Goal: Task Accomplishment & Management: Use online tool/utility

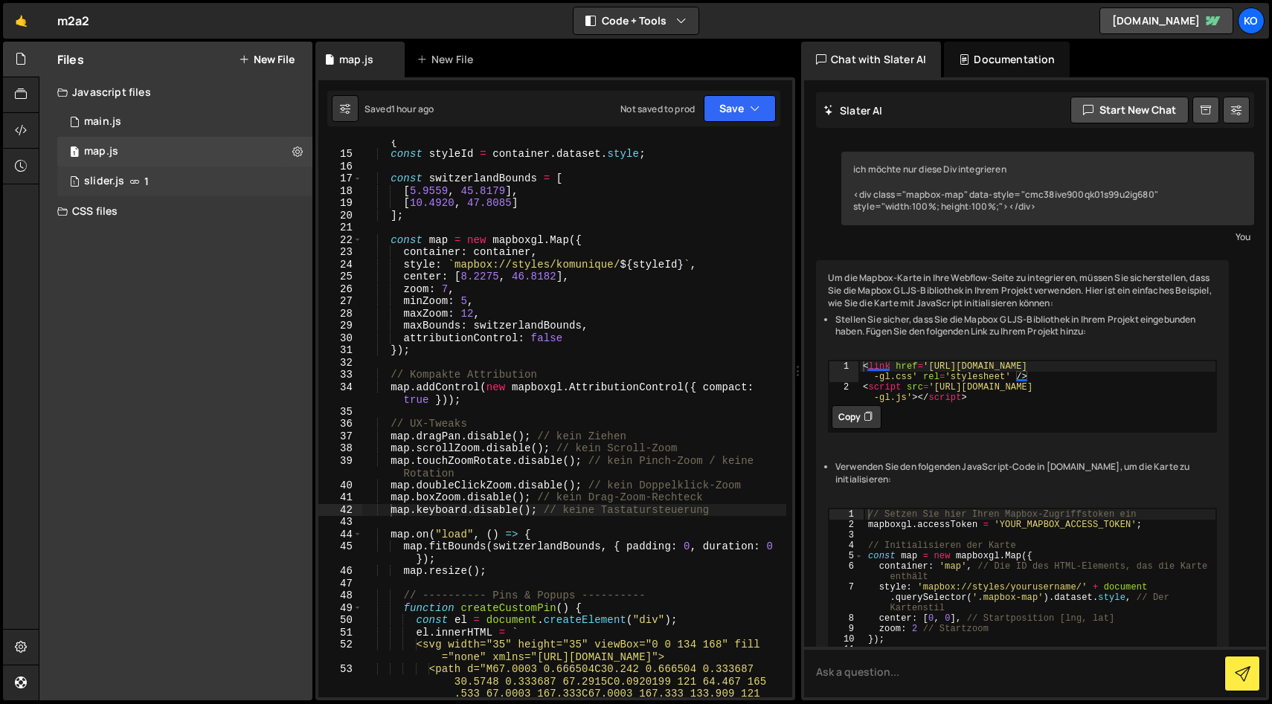
scroll to position [6154, 0]
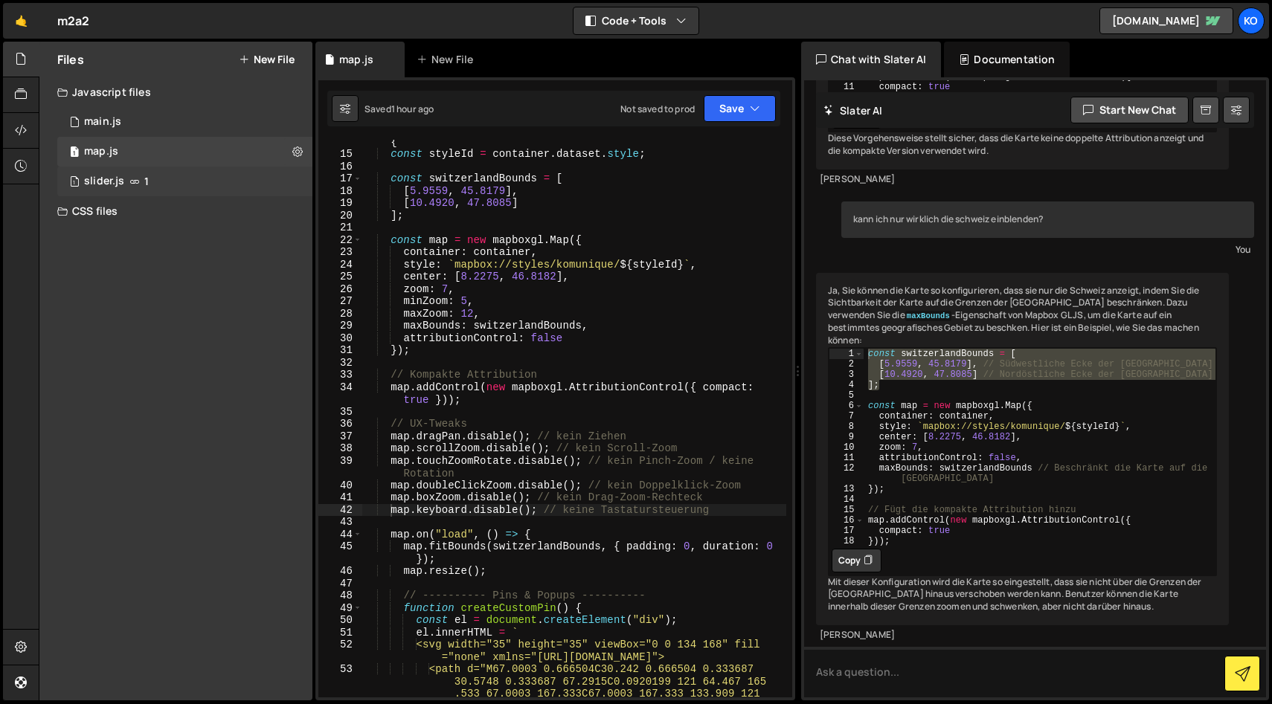
click at [103, 178] on div "slider.js" at bounding box center [104, 181] width 40 height 13
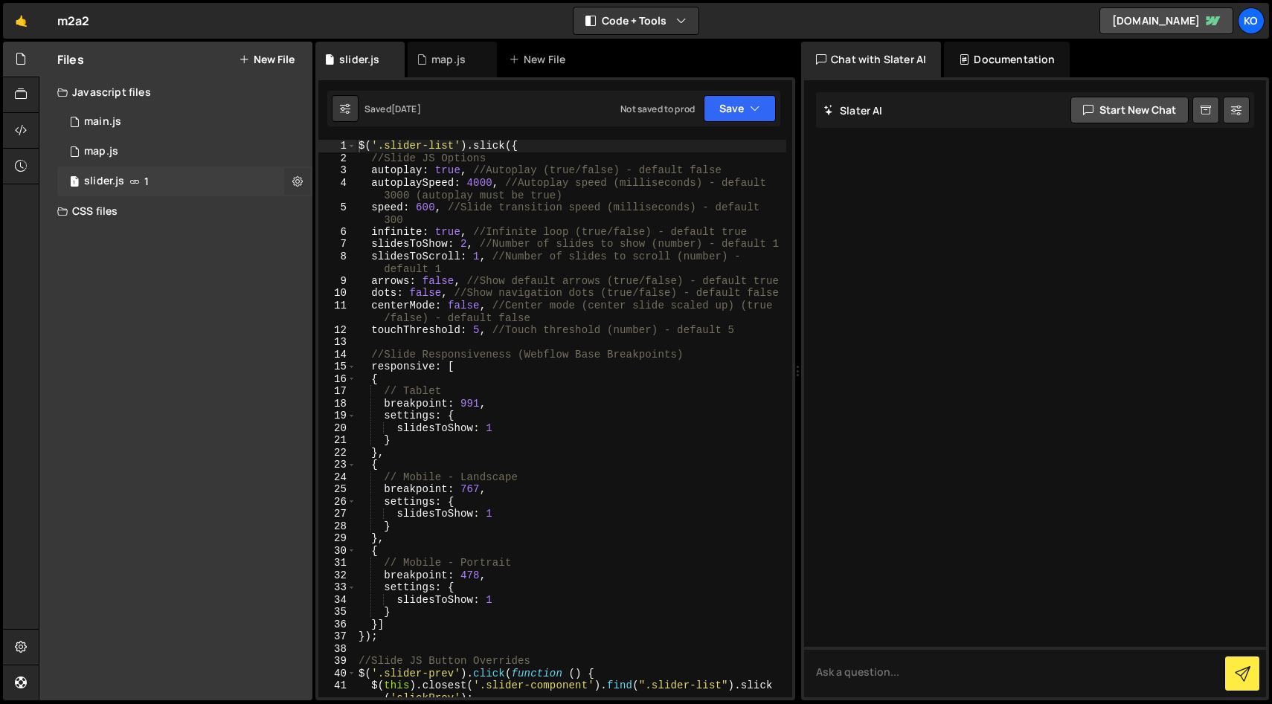
click at [297, 184] on icon at bounding box center [297, 181] width 10 height 14
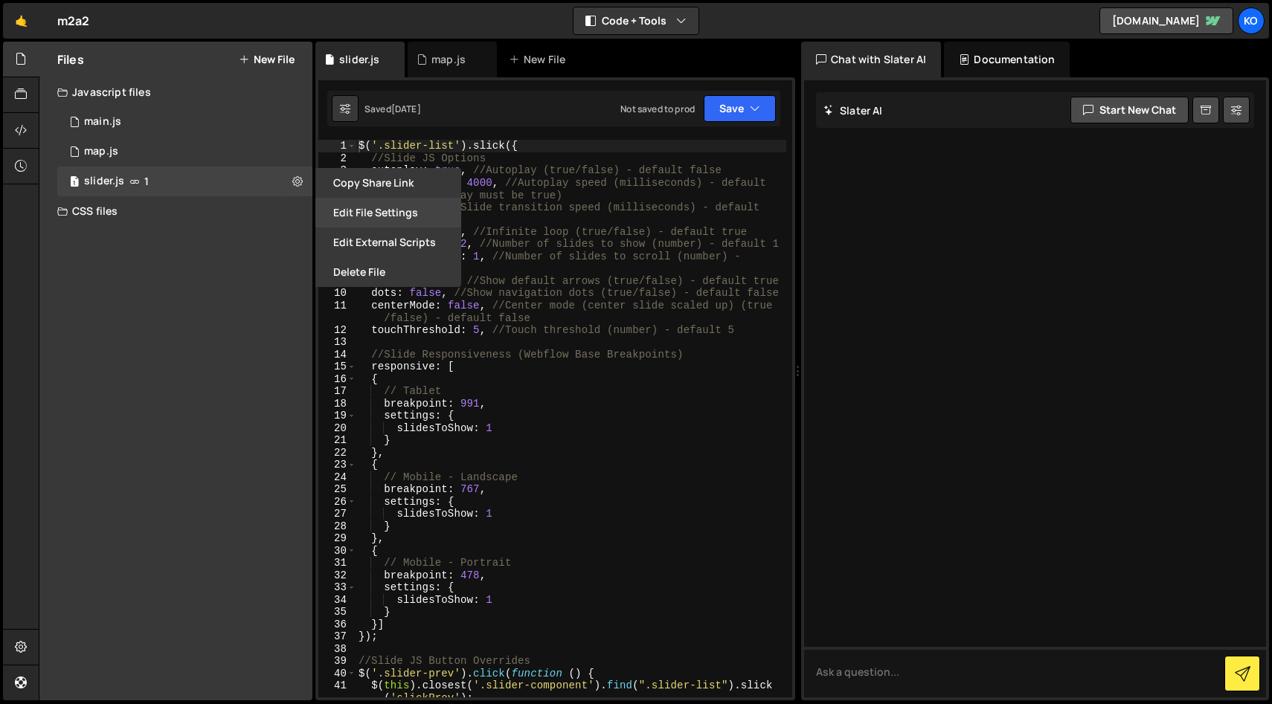
click at [354, 213] on button "Edit File Settings" at bounding box center [388, 213] width 146 height 30
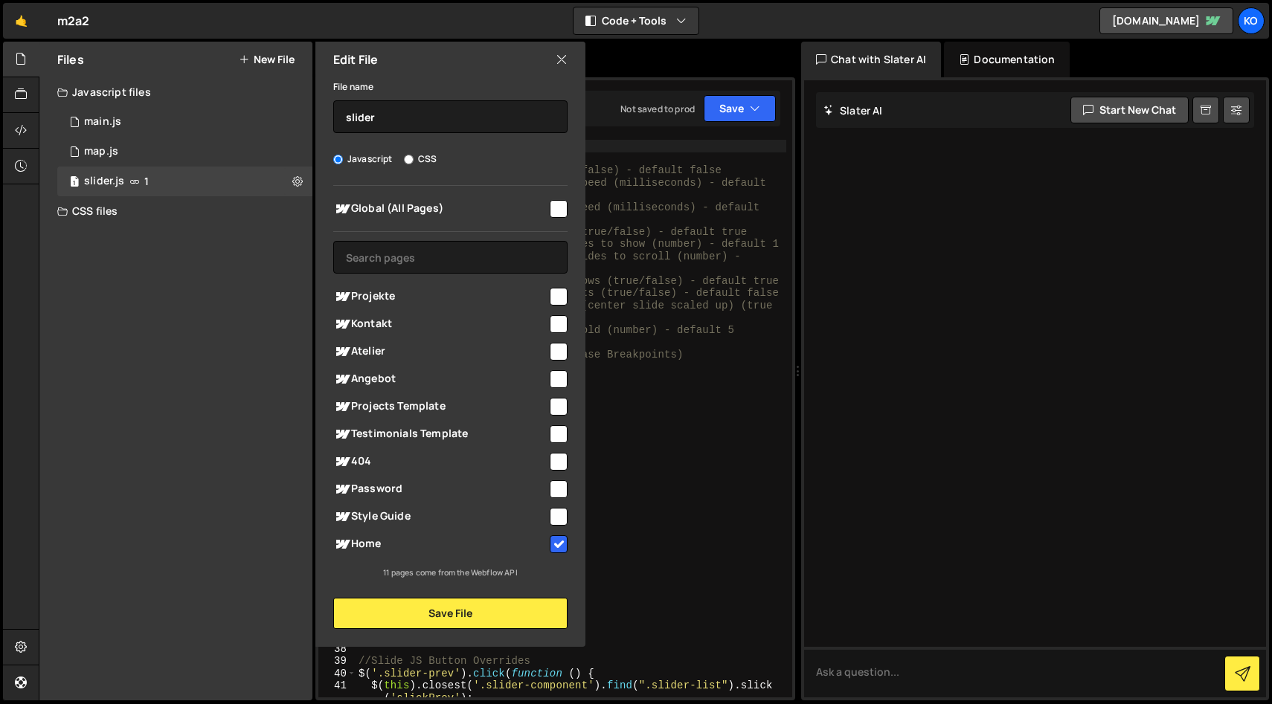
click at [561, 296] on input "checkbox" at bounding box center [559, 297] width 18 height 18
checkbox input "true"
click at [560, 59] on icon at bounding box center [562, 59] width 12 height 16
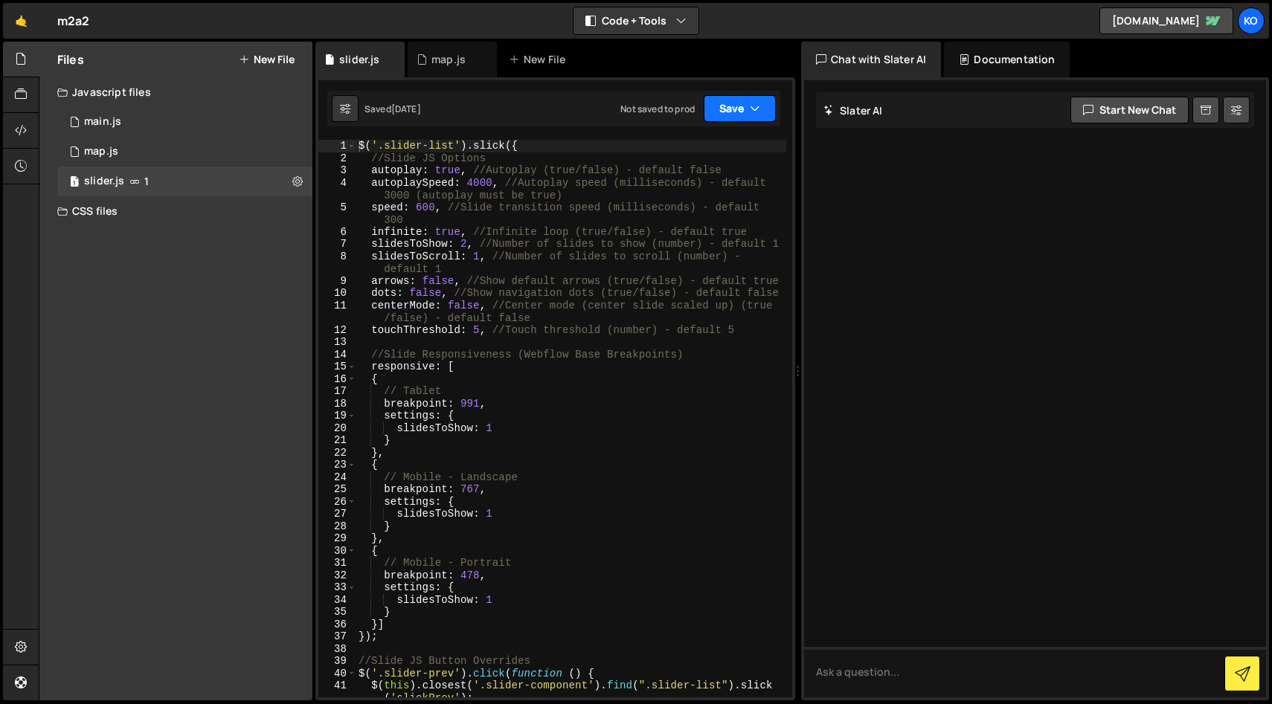
click at [728, 109] on button "Save" at bounding box center [740, 108] width 72 height 27
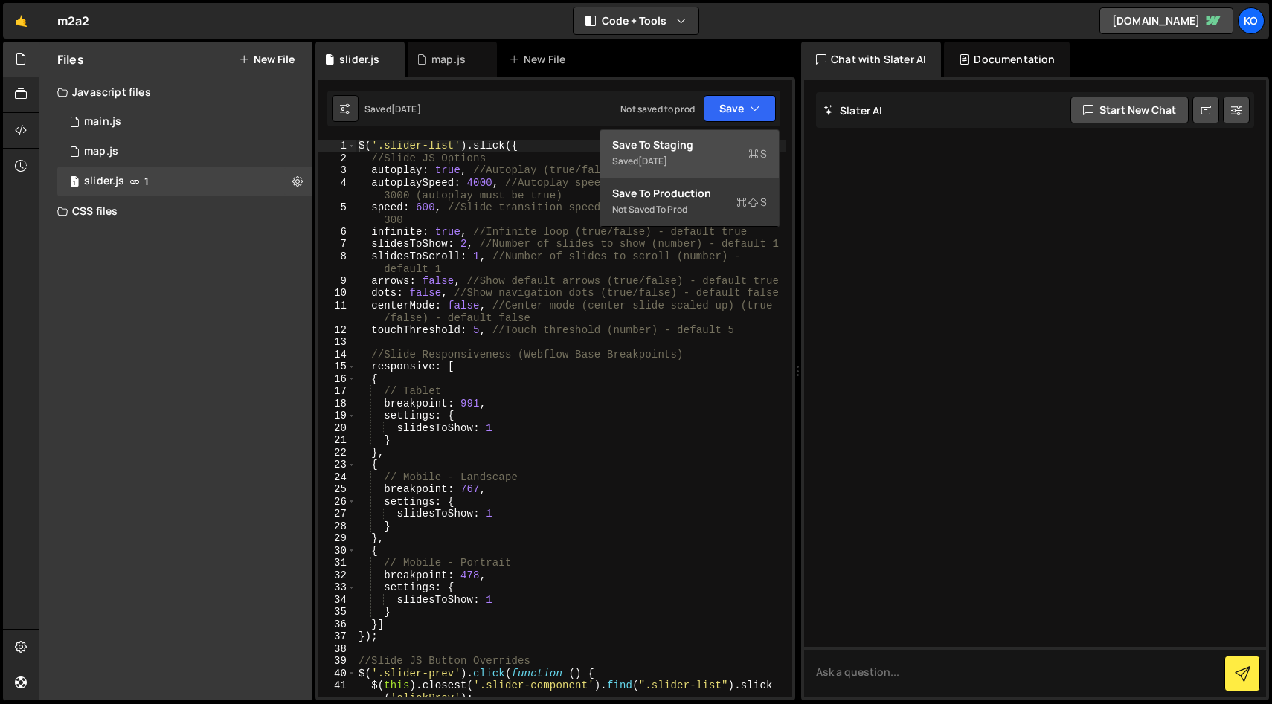
click at [685, 150] on div "Save to Staging S" at bounding box center [689, 145] width 155 height 15
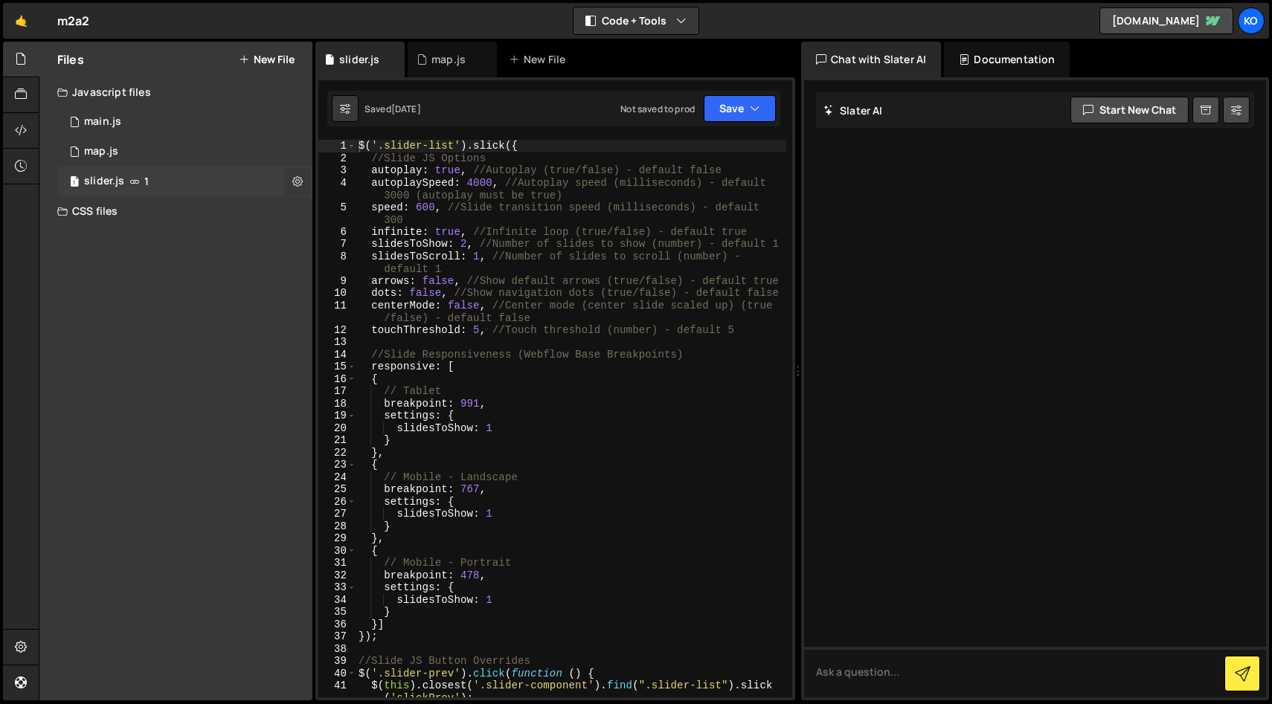
click at [295, 178] on icon at bounding box center [297, 181] width 10 height 14
type input "slider"
radio input "true"
checkbox input "true"
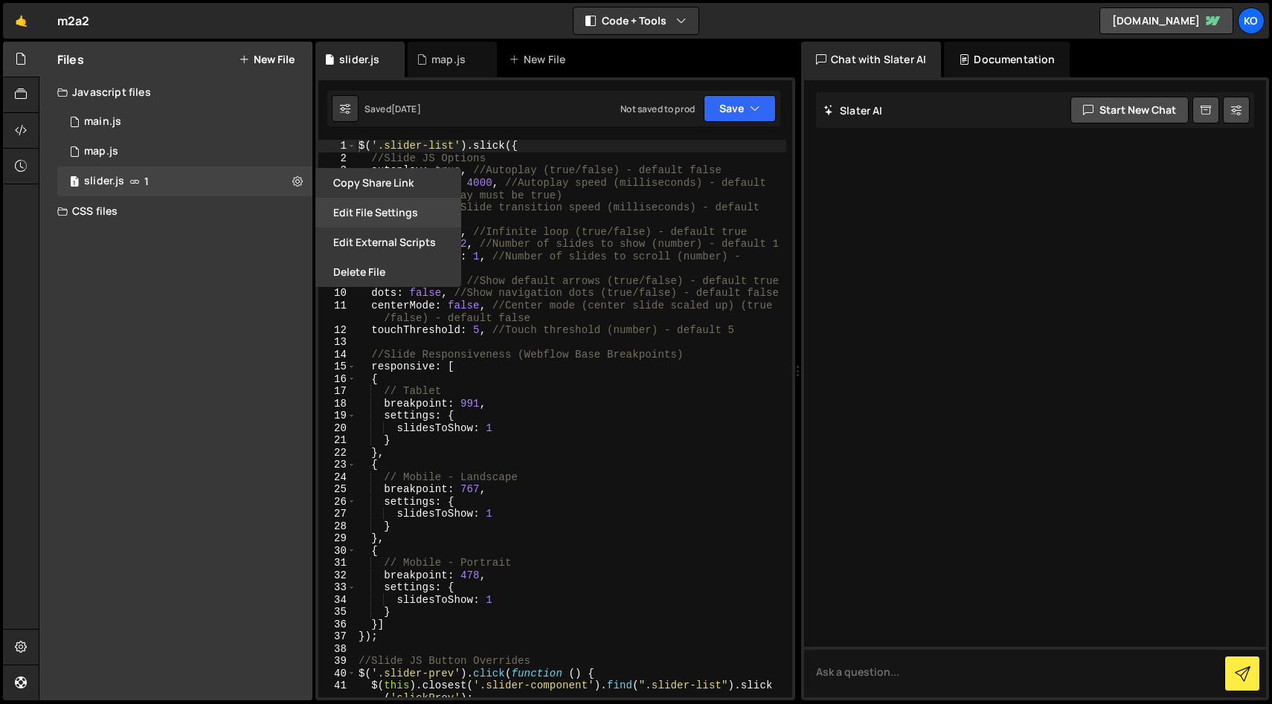
click at [359, 213] on button "Edit File Settings" at bounding box center [388, 213] width 146 height 30
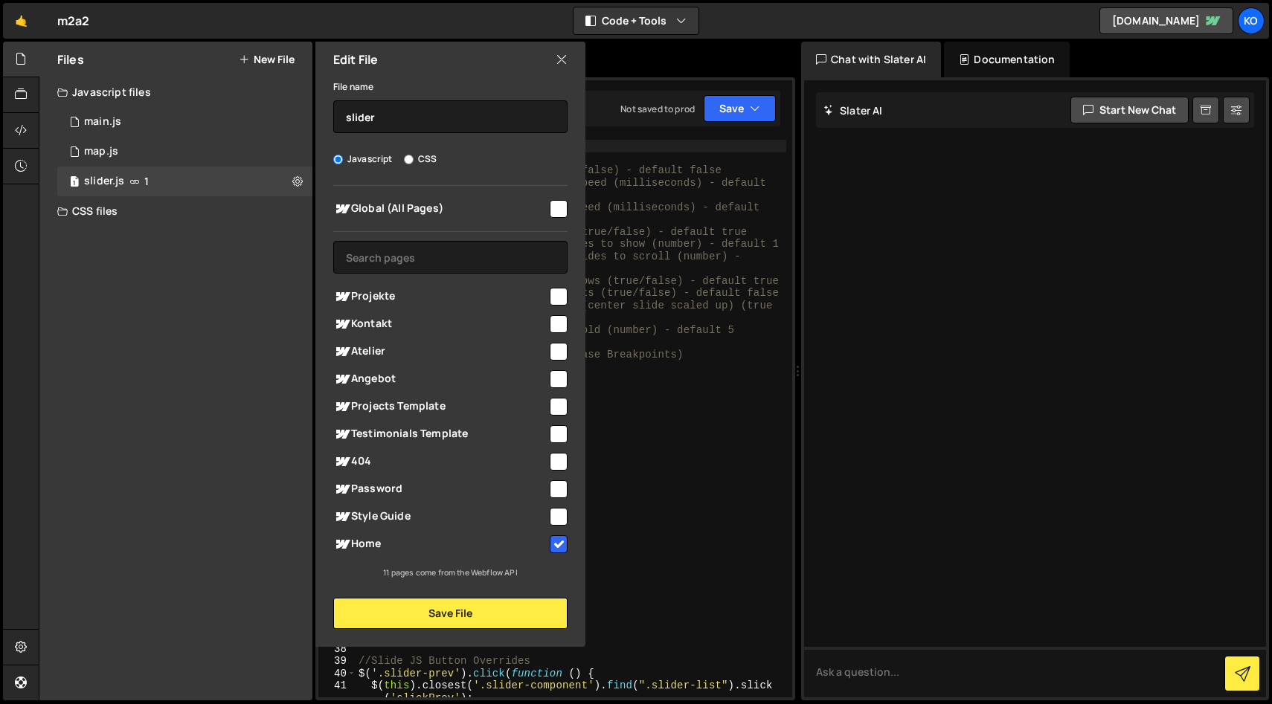
click at [556, 291] on input "checkbox" at bounding box center [559, 297] width 18 height 18
checkbox input "true"
click at [454, 612] on button "Save File" at bounding box center [450, 613] width 234 height 31
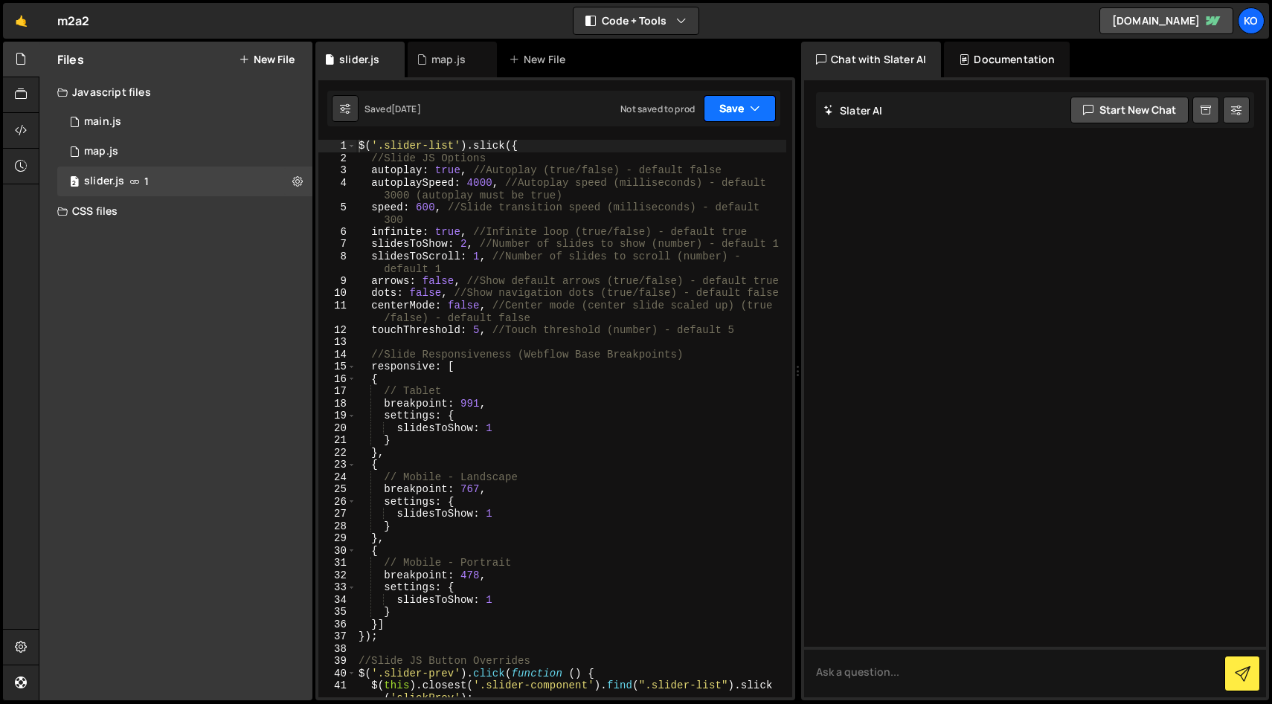
click at [735, 100] on button "Save" at bounding box center [740, 108] width 72 height 27
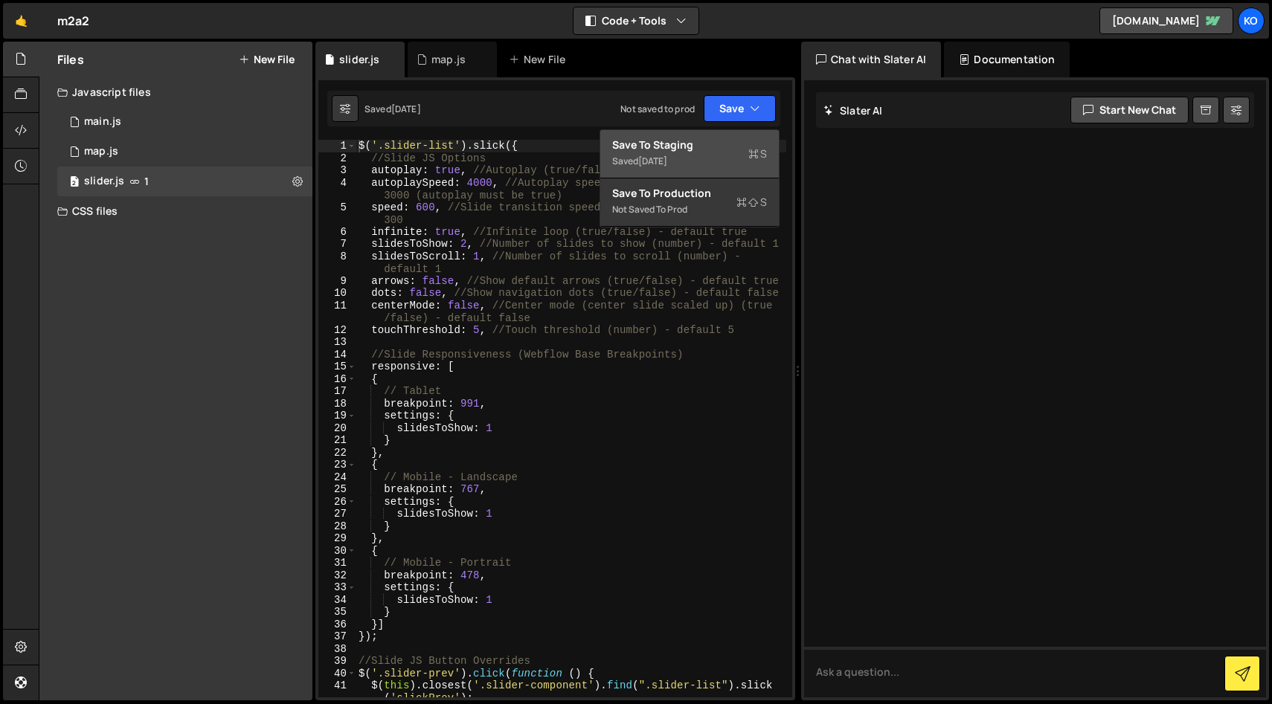
click at [634, 145] on div "Save to Staging S" at bounding box center [689, 145] width 155 height 15
